Goal: Information Seeking & Learning: Find specific fact

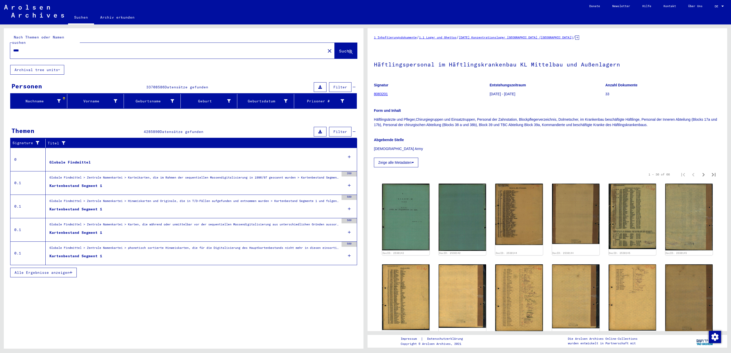
click at [62, 48] on input "****" at bounding box center [167, 50] width 309 height 5
type input "*"
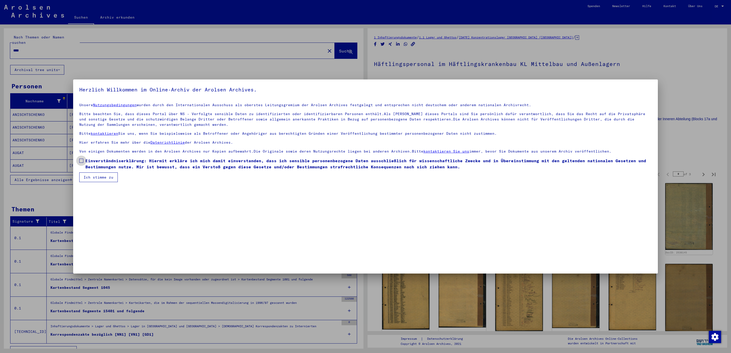
click at [83, 161] on span at bounding box center [81, 161] width 4 height 4
click at [91, 175] on button "Ich stimme zu" at bounding box center [98, 178] width 38 height 10
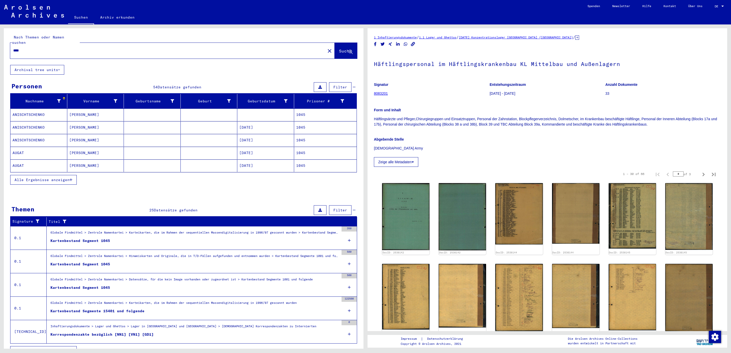
click at [32, 48] on input "****" at bounding box center [167, 50] width 309 height 5
type input "*****"
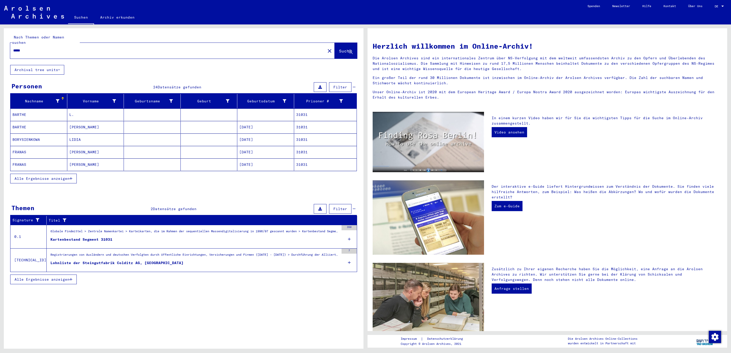
click at [42, 176] on span "Alle Ergebnisse anzeigen" at bounding box center [42, 178] width 55 height 5
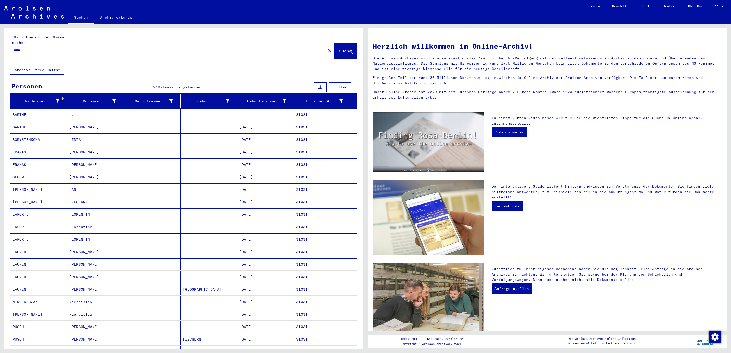
click at [24, 209] on mat-cell "LAPORTE" at bounding box center [38, 215] width 57 height 12
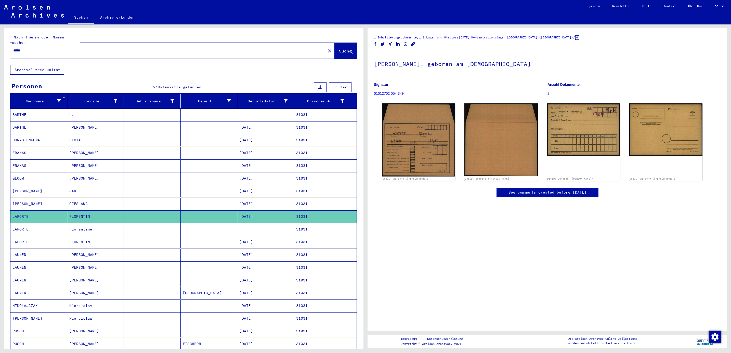
click at [22, 226] on mat-cell "LAPORTE" at bounding box center [38, 229] width 57 height 12
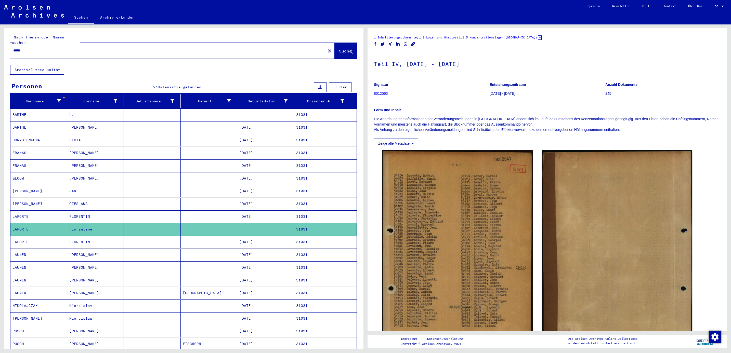
click at [21, 241] on mat-cell "LAPORTE" at bounding box center [38, 242] width 57 height 12
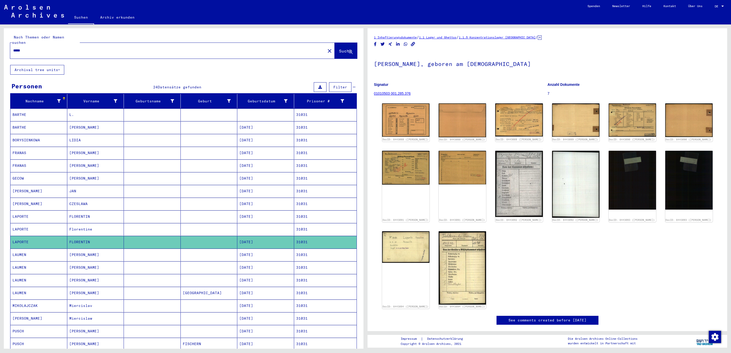
click at [18, 211] on mat-cell "LAPORTE" at bounding box center [38, 217] width 57 height 12
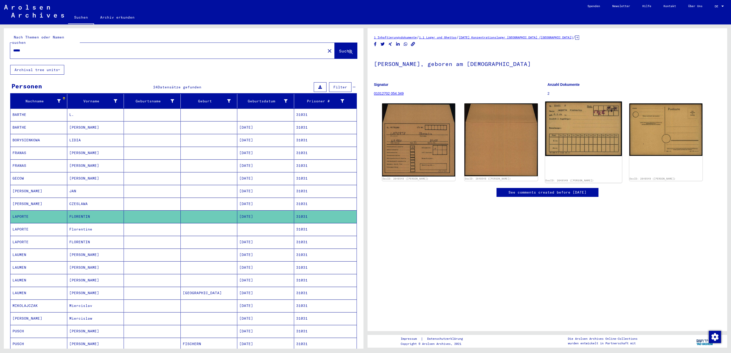
click at [579, 126] on img at bounding box center [583, 129] width 77 height 55
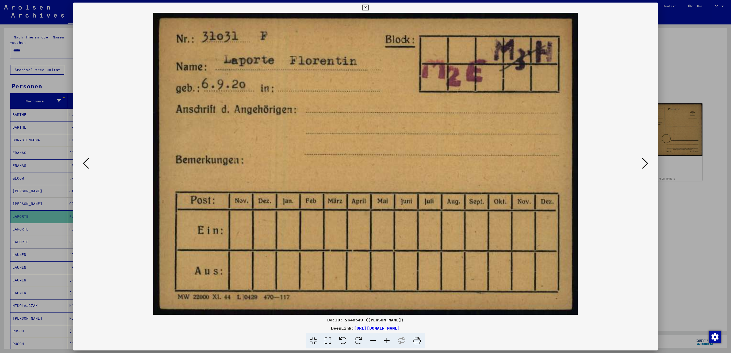
click at [583, 162] on icon at bounding box center [645, 163] width 6 height 12
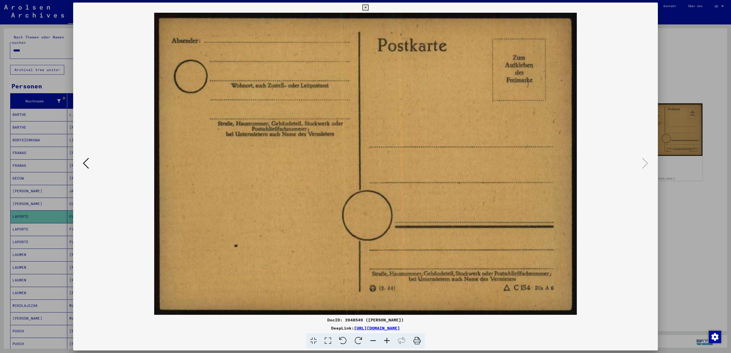
click at [583, 79] on div at bounding box center [365, 176] width 731 height 353
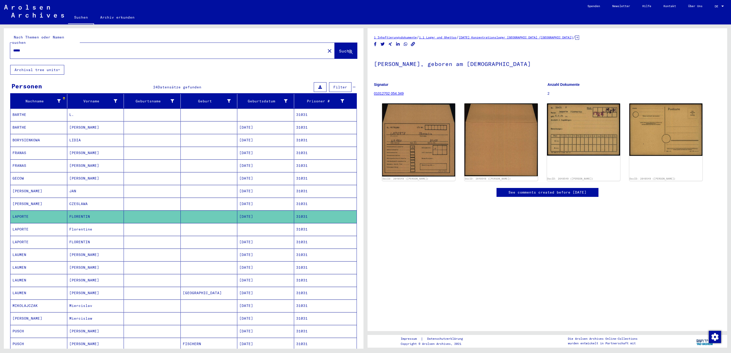
click at [34, 229] on mat-cell "LAPORTE" at bounding box center [38, 229] width 57 height 12
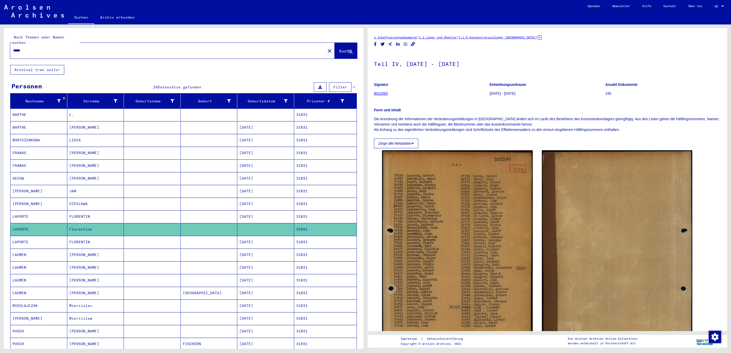
click at [21, 242] on mat-cell "LAPORTE" at bounding box center [38, 242] width 57 height 12
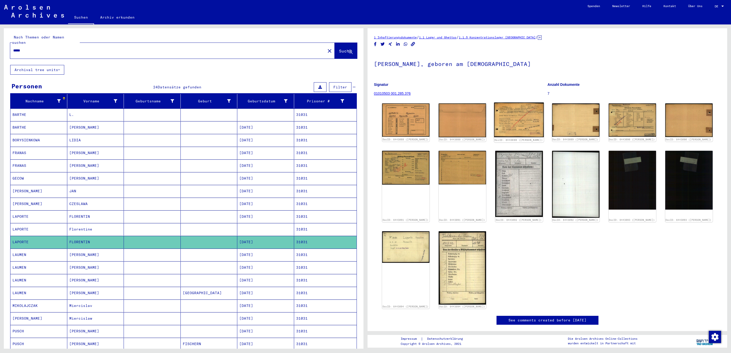
click at [517, 124] on img at bounding box center [519, 119] width 50 height 35
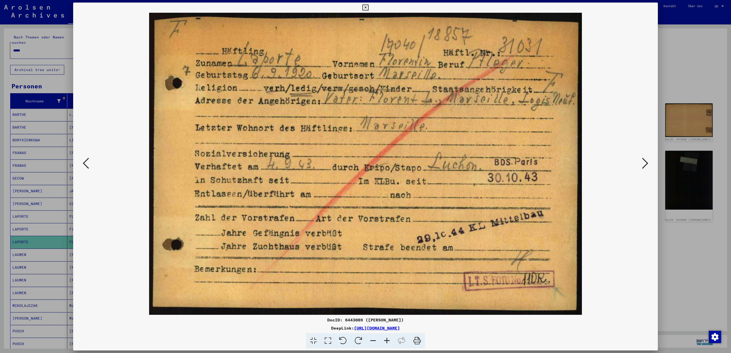
click at [583, 161] on icon at bounding box center [645, 163] width 6 height 12
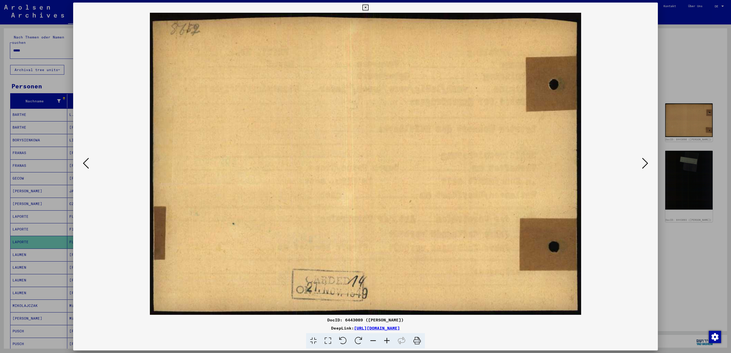
click at [583, 161] on icon at bounding box center [645, 163] width 6 height 12
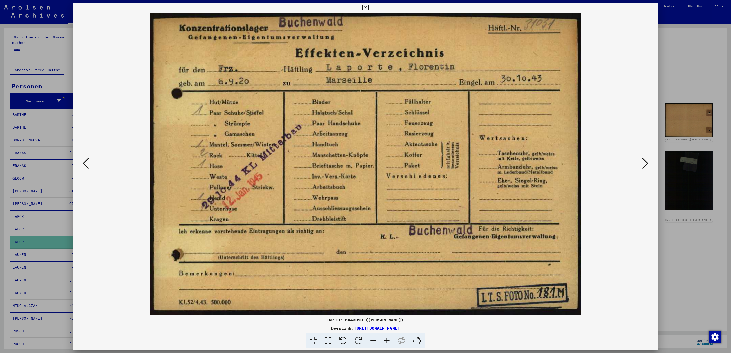
click at [583, 161] on icon at bounding box center [645, 163] width 6 height 12
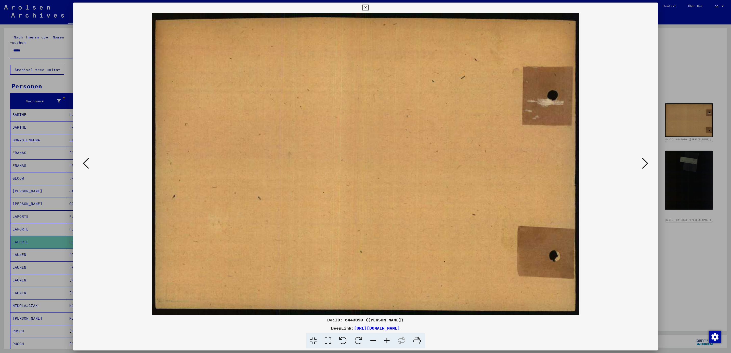
click at [583, 161] on icon at bounding box center [645, 163] width 6 height 12
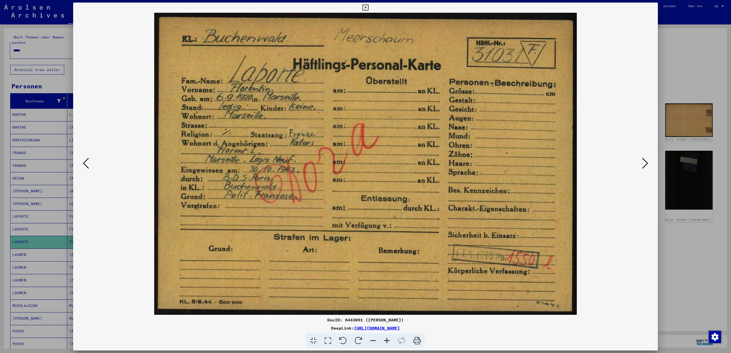
click at [583, 161] on icon at bounding box center [645, 163] width 6 height 12
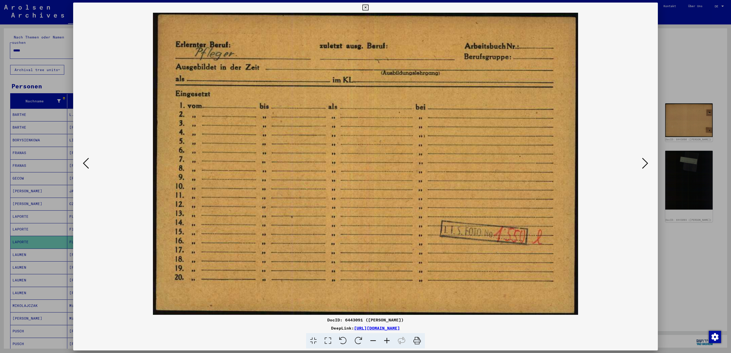
click at [583, 161] on icon at bounding box center [645, 163] width 6 height 12
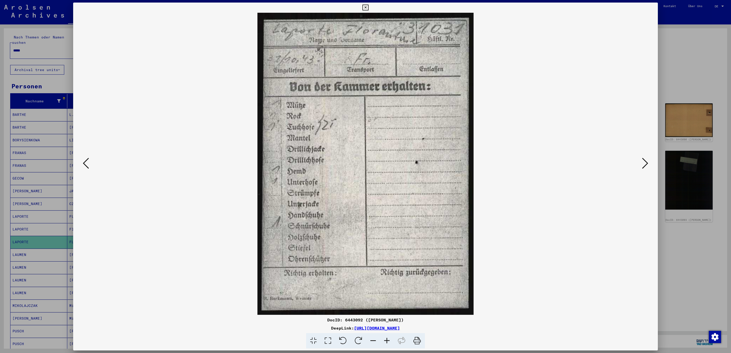
click at [583, 161] on icon at bounding box center [645, 163] width 6 height 12
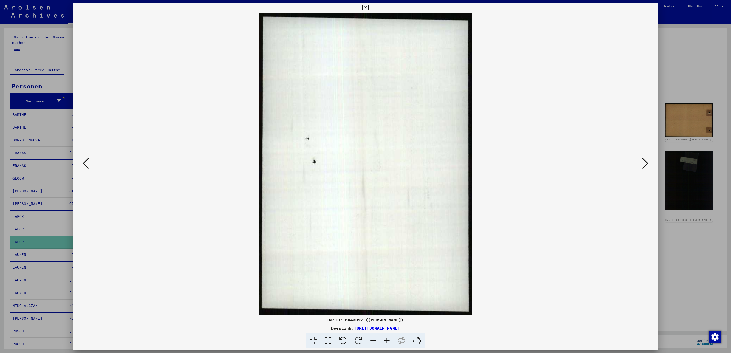
click at [583, 161] on icon at bounding box center [645, 163] width 6 height 12
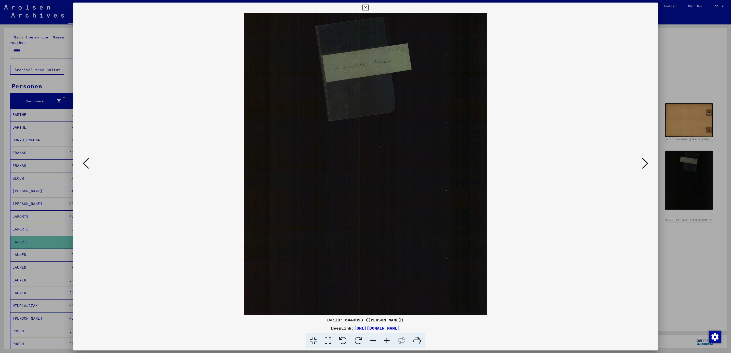
click at [583, 161] on icon at bounding box center [645, 163] width 6 height 12
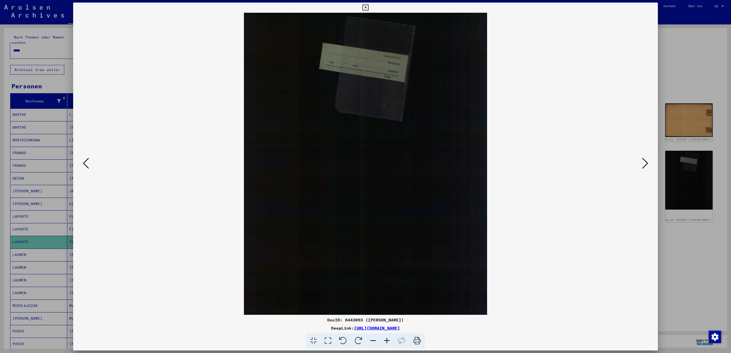
click at [583, 161] on icon at bounding box center [645, 163] width 6 height 12
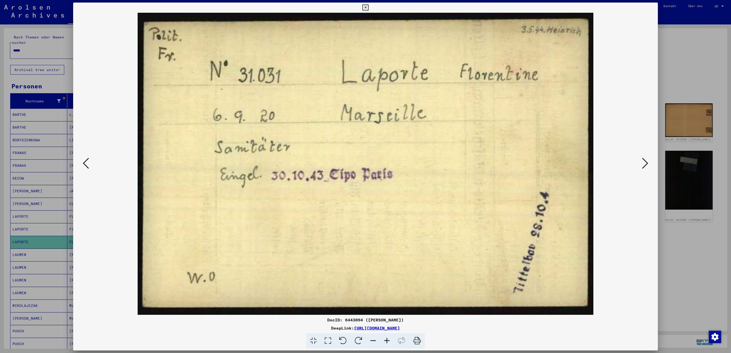
click at [583, 161] on icon at bounding box center [645, 163] width 6 height 12
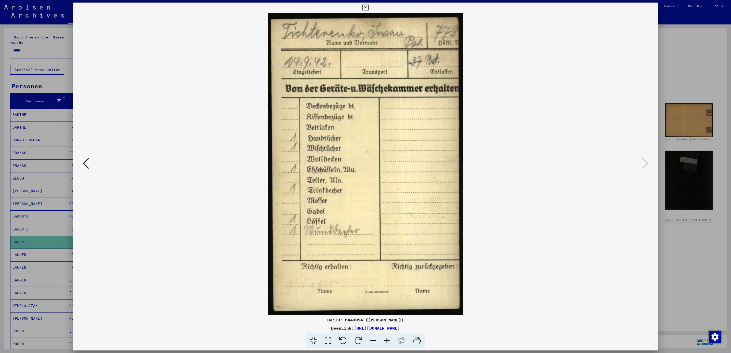
click at [86, 161] on icon at bounding box center [86, 163] width 6 height 12
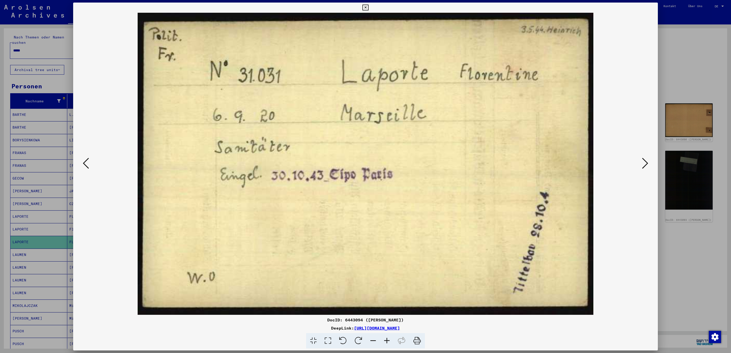
click at [583, 163] on img at bounding box center [366, 164] width 550 height 302
click at [583, 163] on icon at bounding box center [645, 163] width 6 height 12
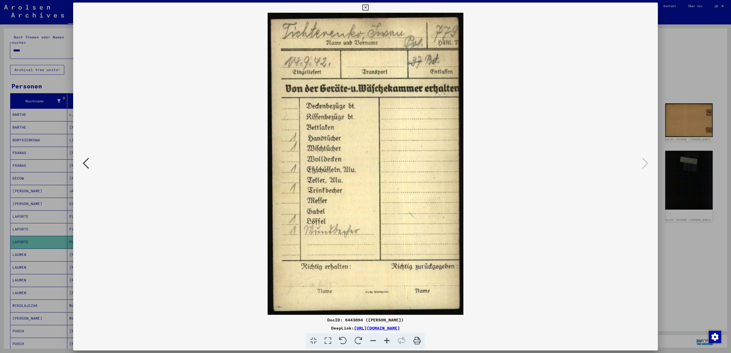
click at [583, 87] on div at bounding box center [365, 176] width 731 height 353
